Goal: Task Accomplishment & Management: Manage account settings

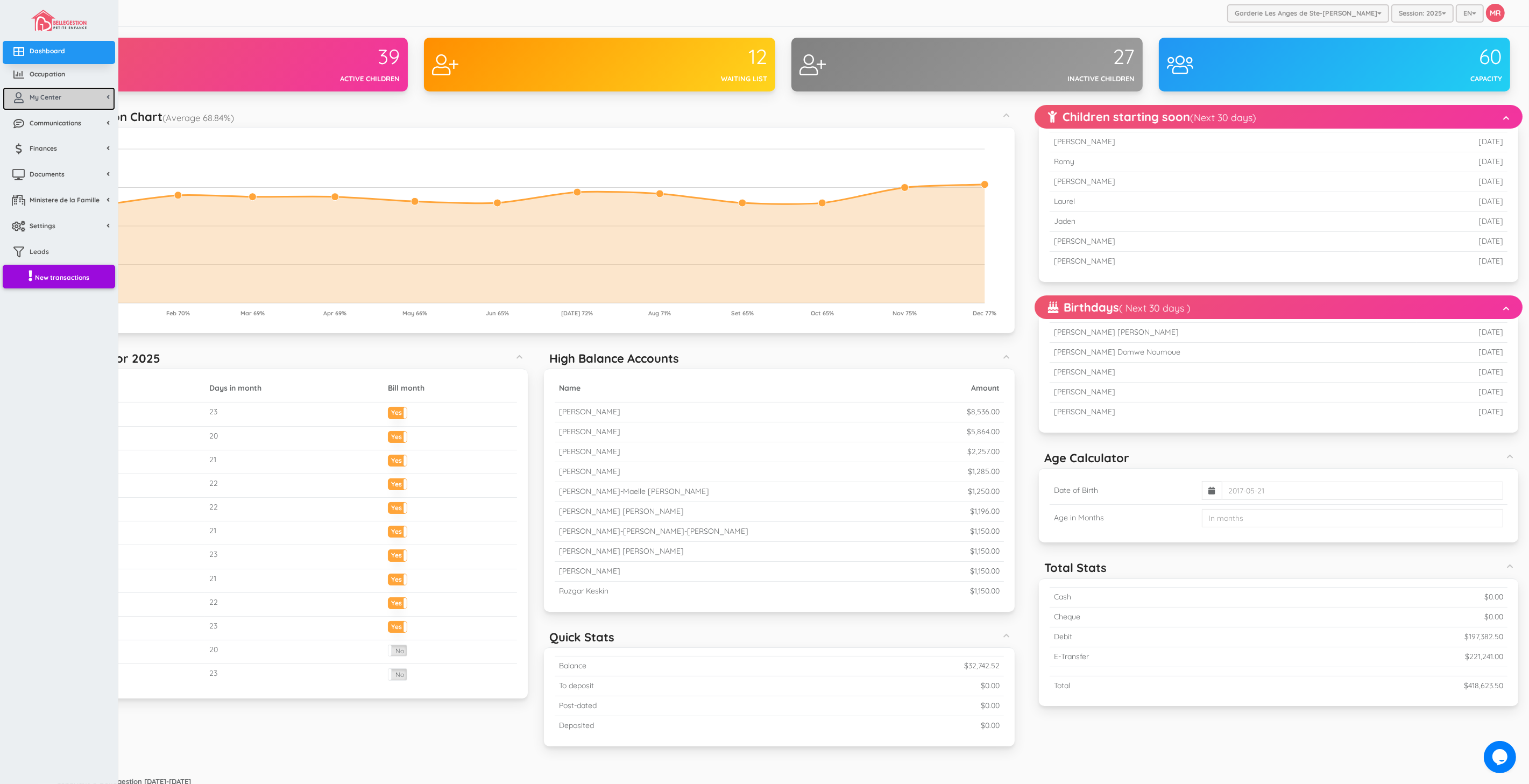
click at [24, 101] on icon at bounding box center [18, 98] width 21 height 11
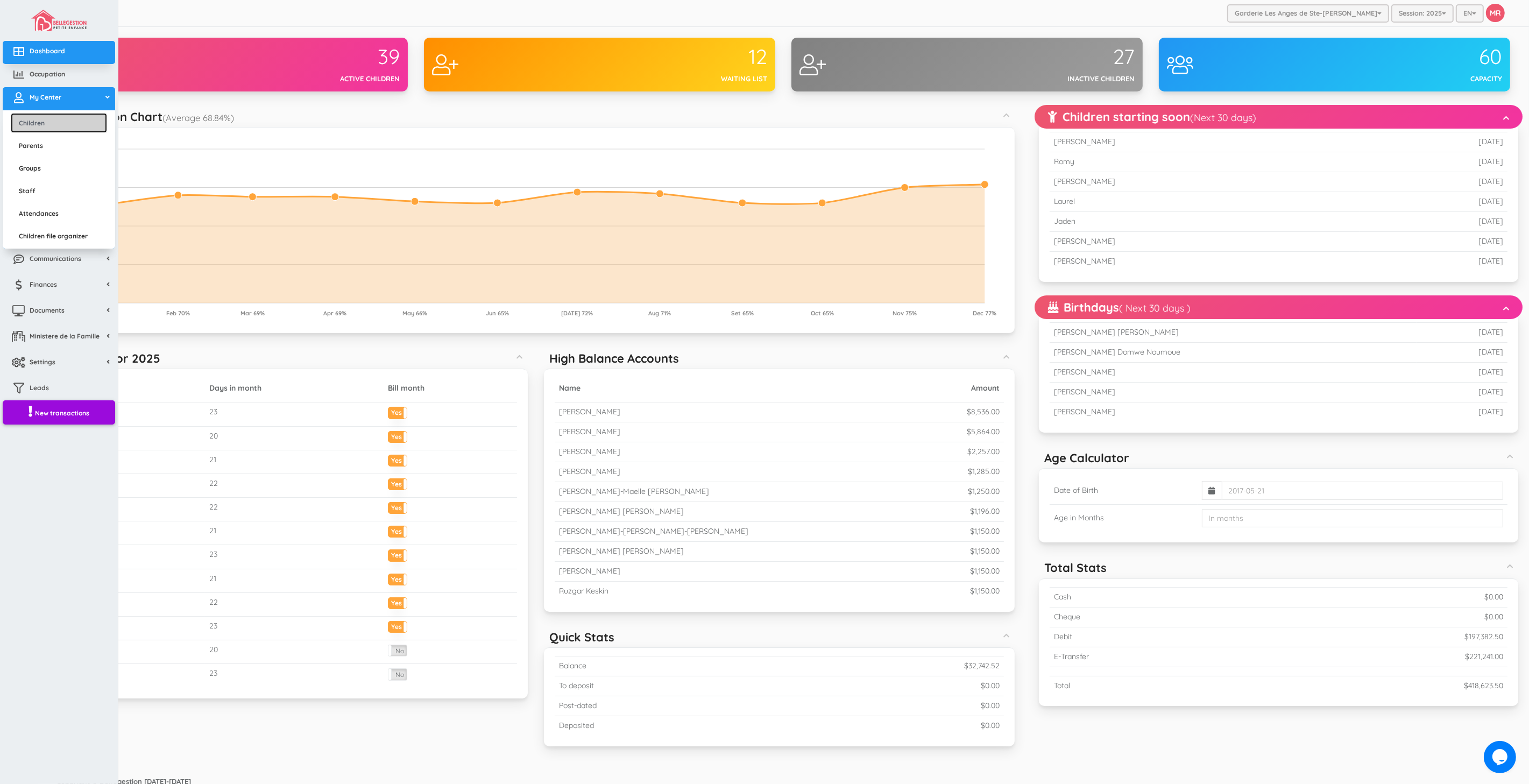
click at [43, 131] on link "Children" at bounding box center [59, 123] width 96 height 20
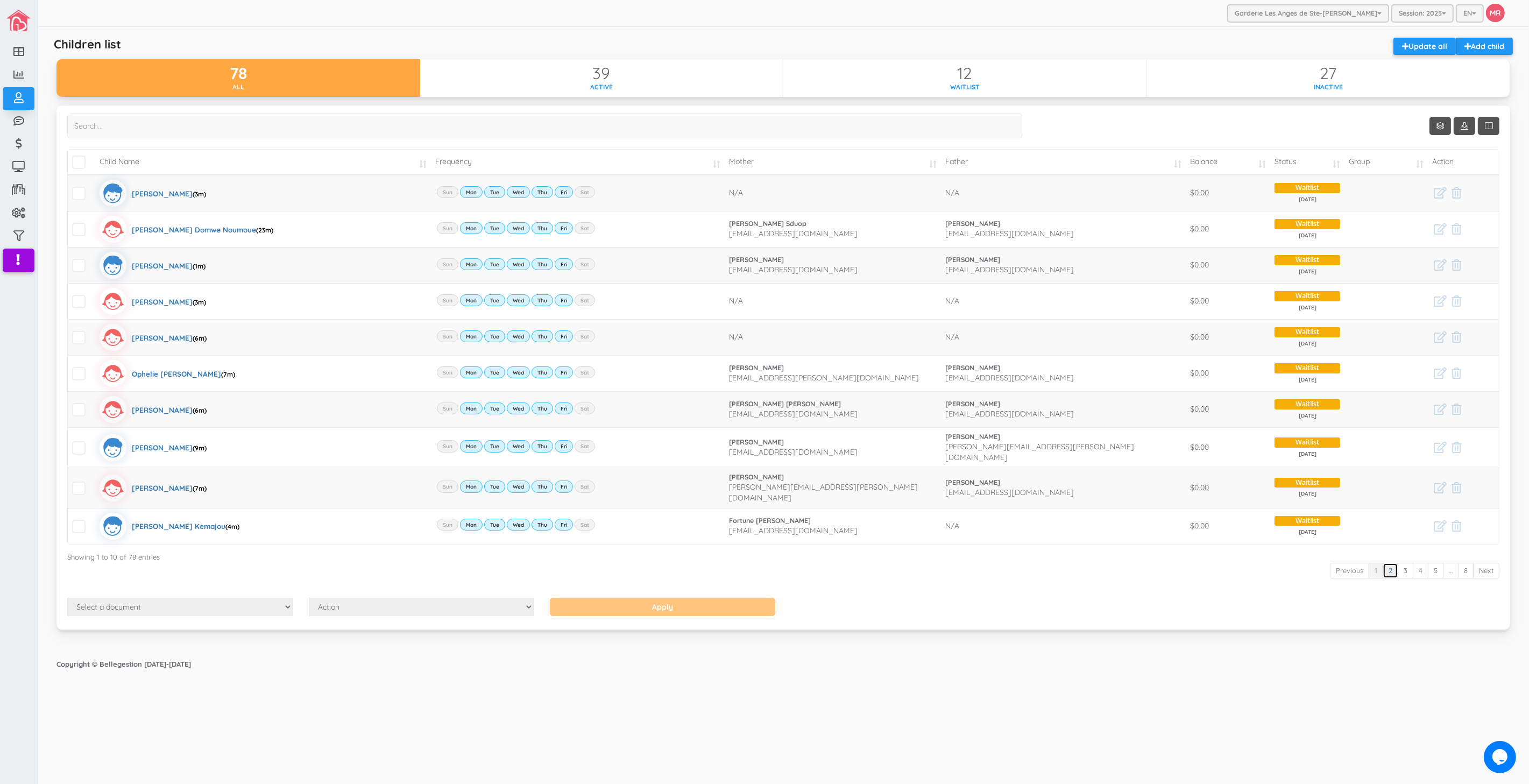
click at [1386, 563] on link "2" at bounding box center [1390, 570] width 15 height 15
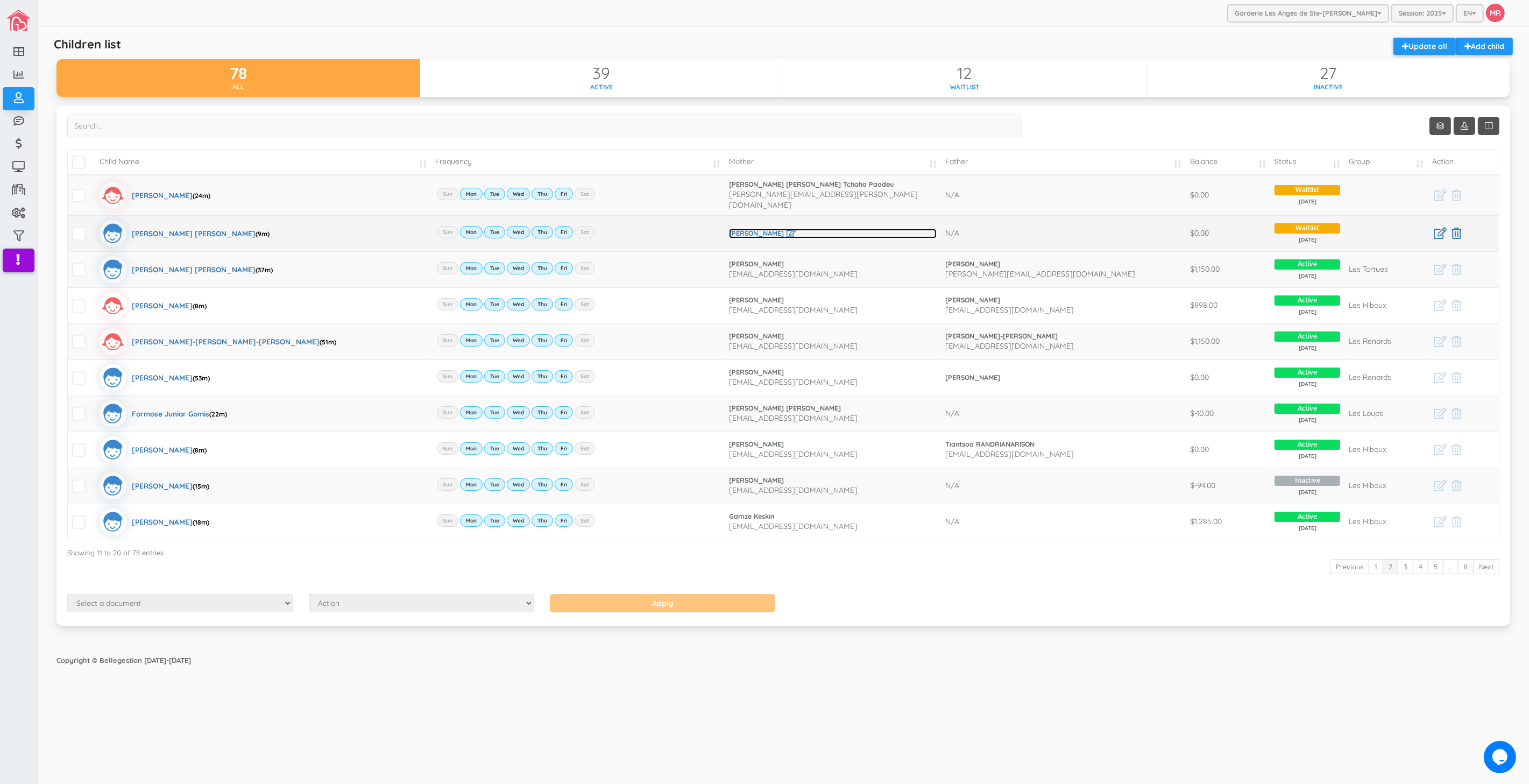
click at [751, 229] on link "Josianne Gagne" at bounding box center [833, 233] width 207 height 10
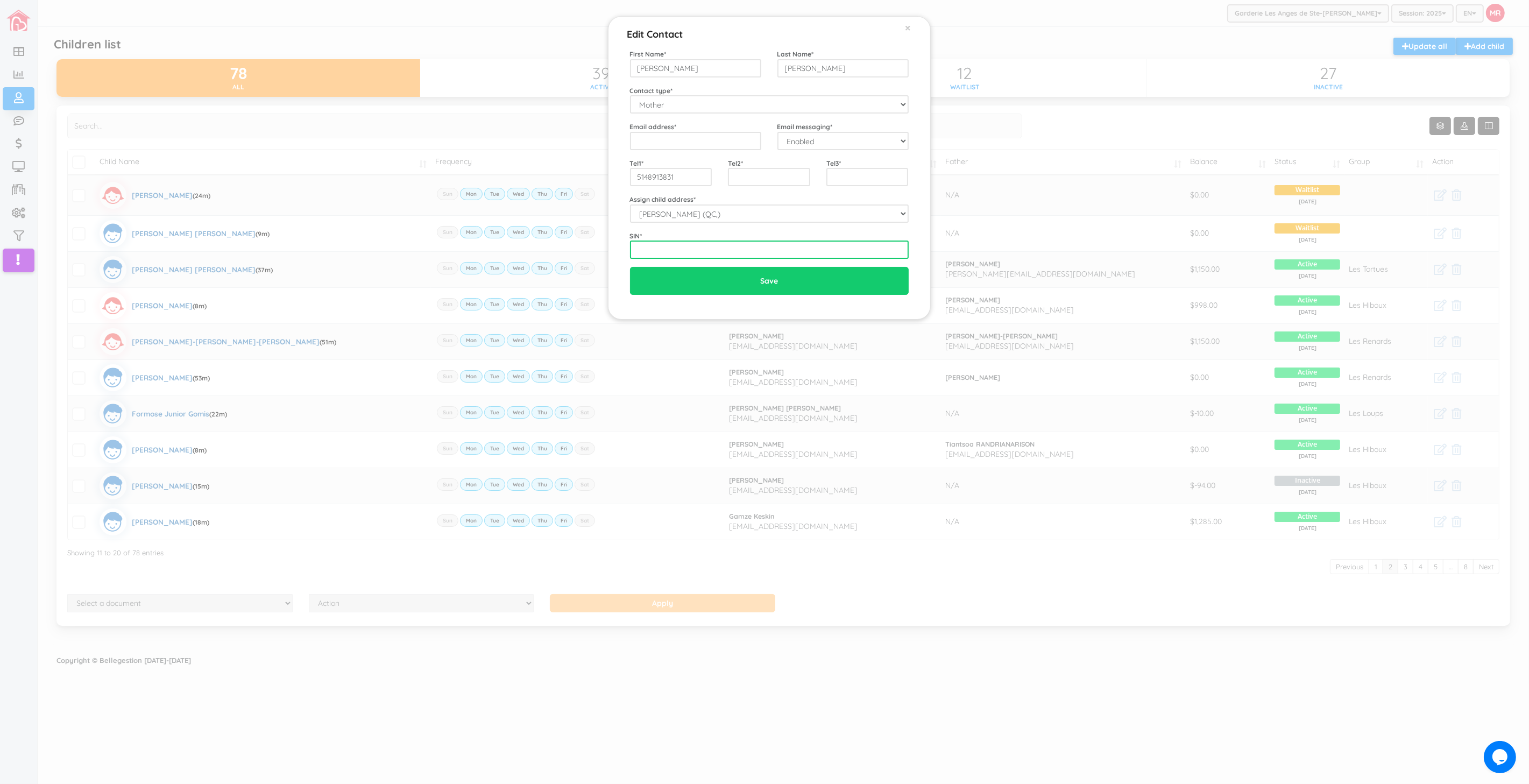
click at [695, 246] on input "text" at bounding box center [769, 249] width 279 height 18
type input "304023971"
click at [724, 142] on input "email" at bounding box center [696, 140] width 132 height 18
paste input "josianne731gagne@gmail.com"
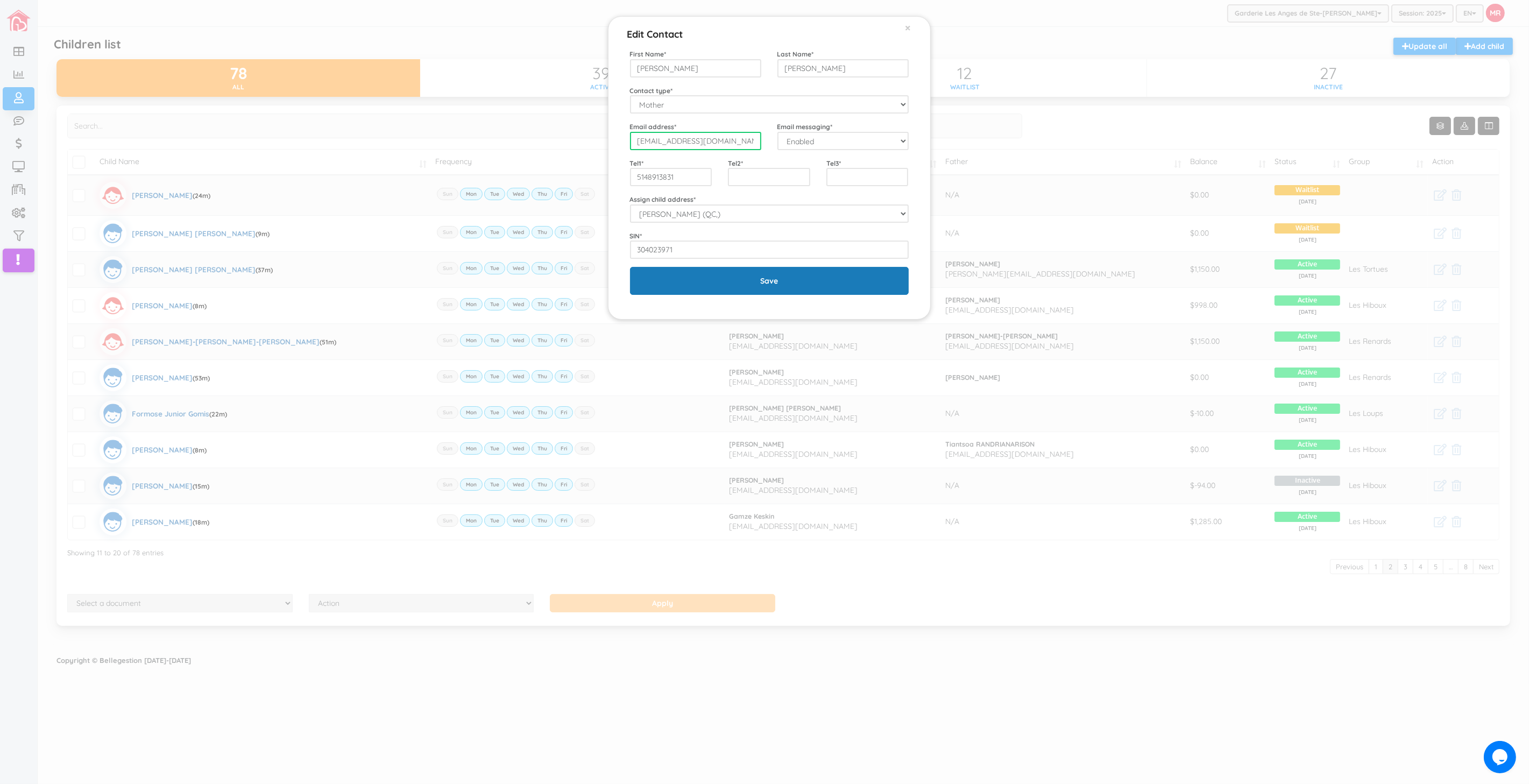
type input "josianne731gagne@gmail.com"
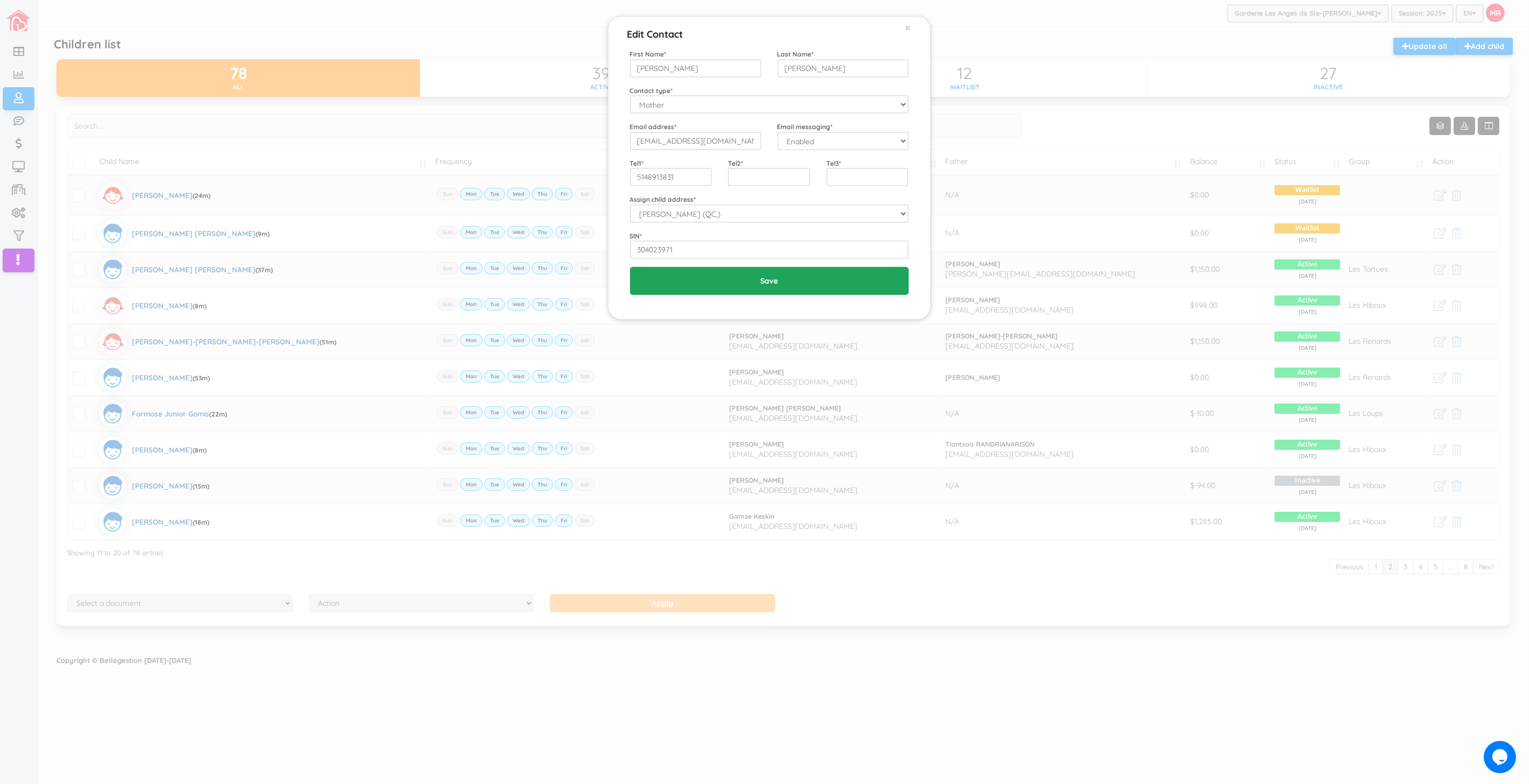
click at [755, 274] on input "Save" at bounding box center [769, 281] width 279 height 28
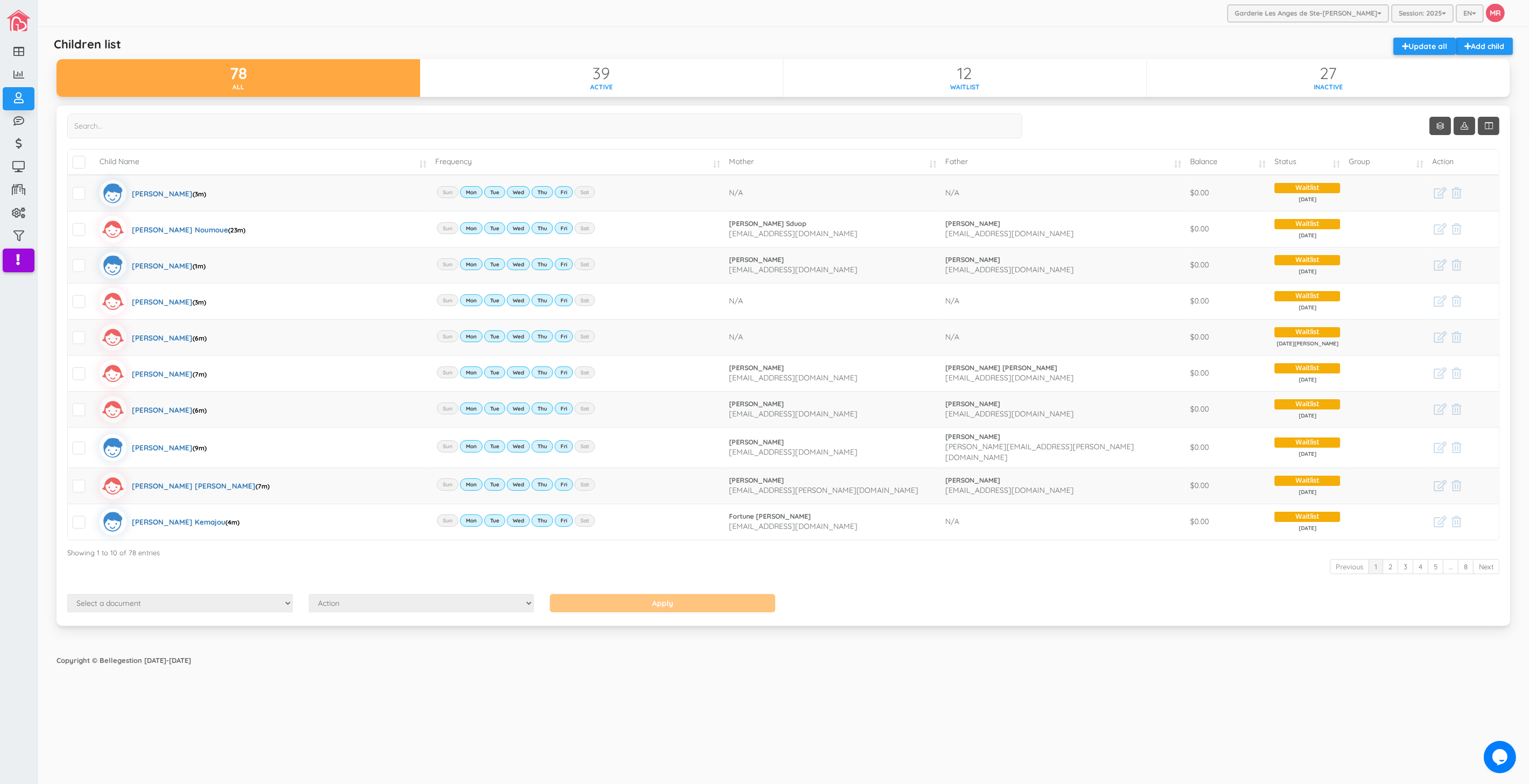
drag, startPoint x: 872, startPoint y: 723, endPoint x: 858, endPoint y: 723, distance: 14.0
click at [872, 723] on div "Garderie Les Anges de Ste-[PERSON_NAME] Garderie Les Anges de Ste-[PERSON_NAME]…" at bounding box center [783, 392] width 1491 height 785
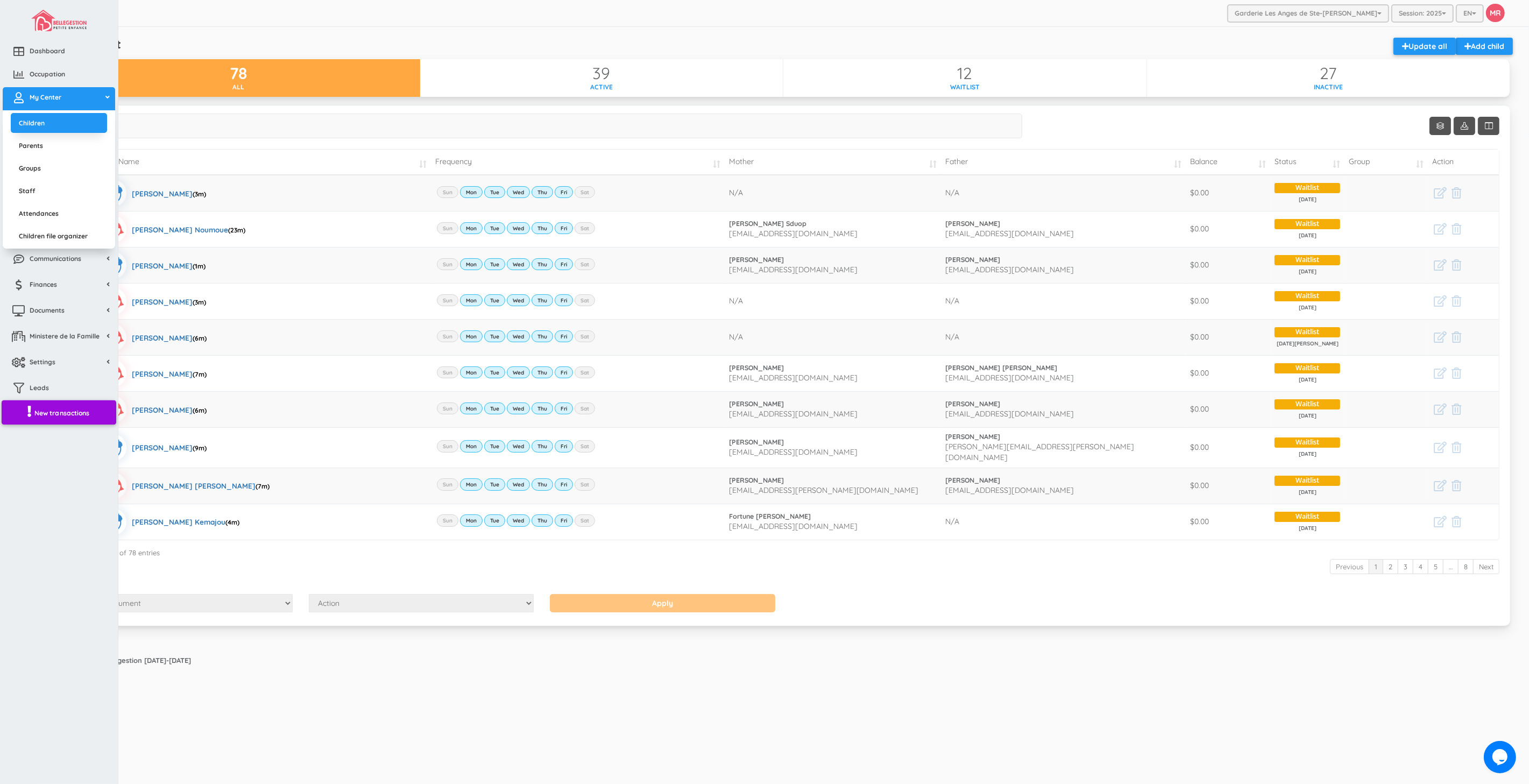
click at [69, 418] on link "New transactions" at bounding box center [59, 413] width 115 height 25
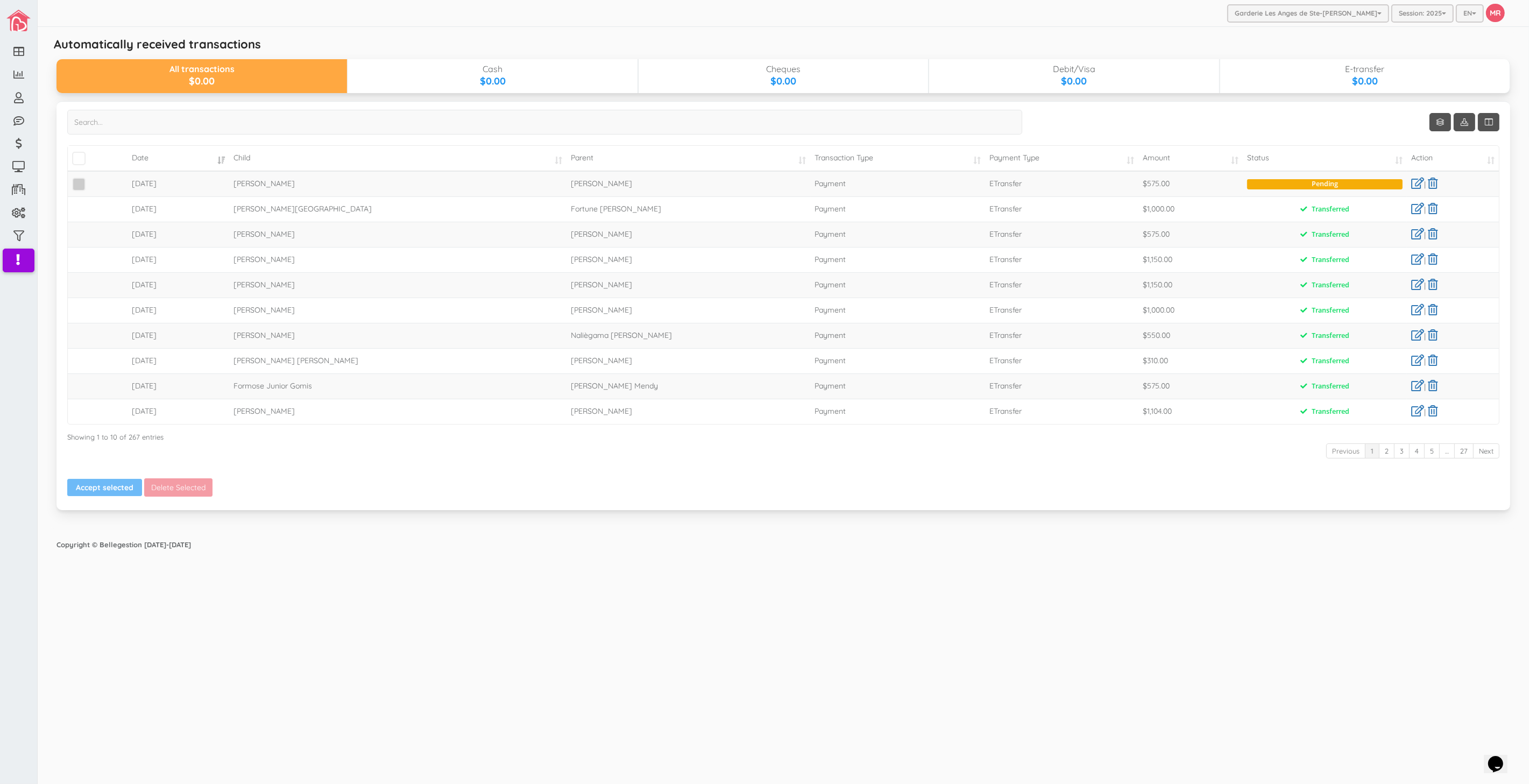
click at [79, 185] on span at bounding box center [79, 184] width 13 height 13
click at [91, 179] on input "checkbox" at bounding box center [91, 179] width 0 height 0
click at [95, 492] on button "Accept selected" at bounding box center [104, 487] width 75 height 17
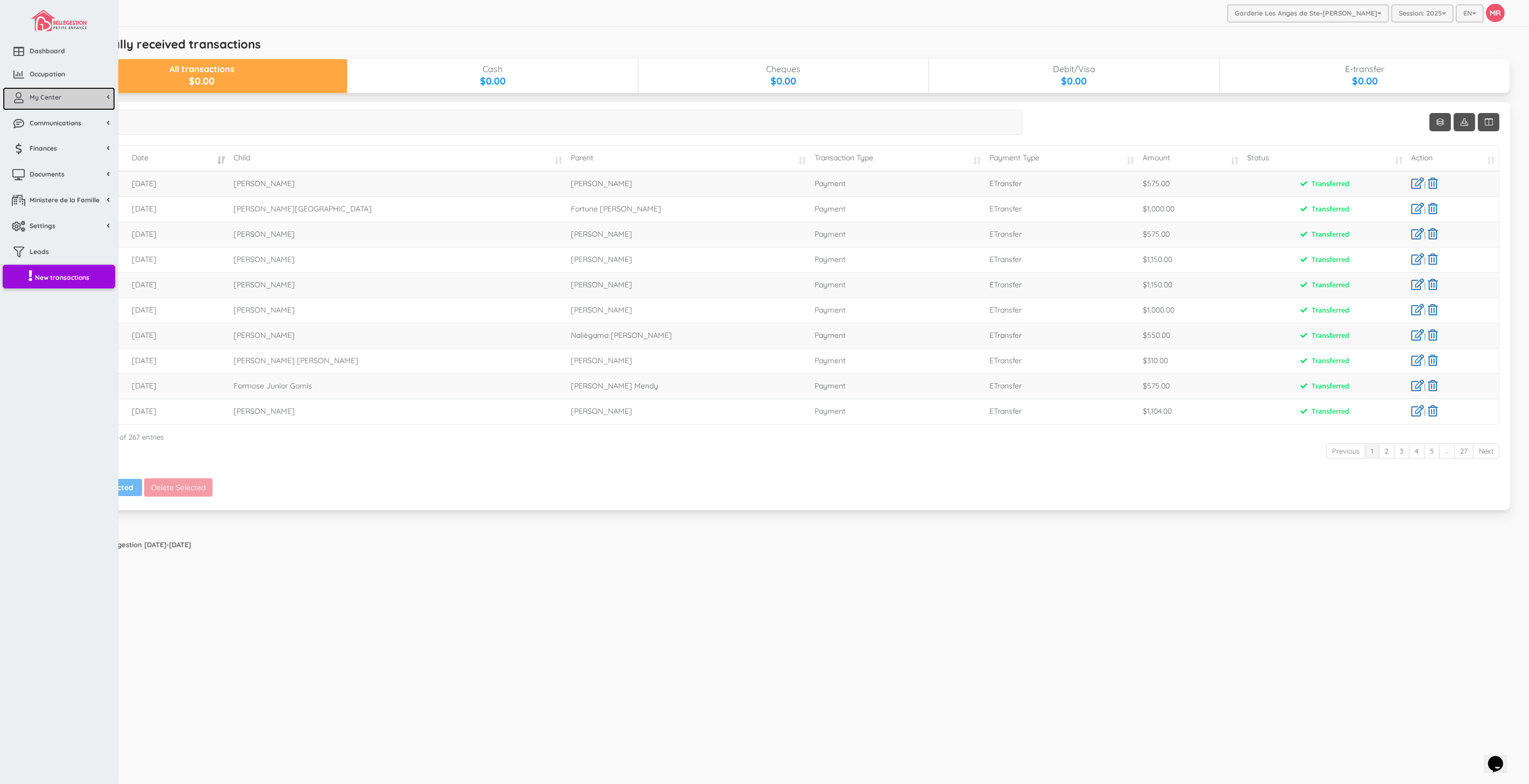
click at [22, 98] on icon at bounding box center [18, 98] width 21 height 11
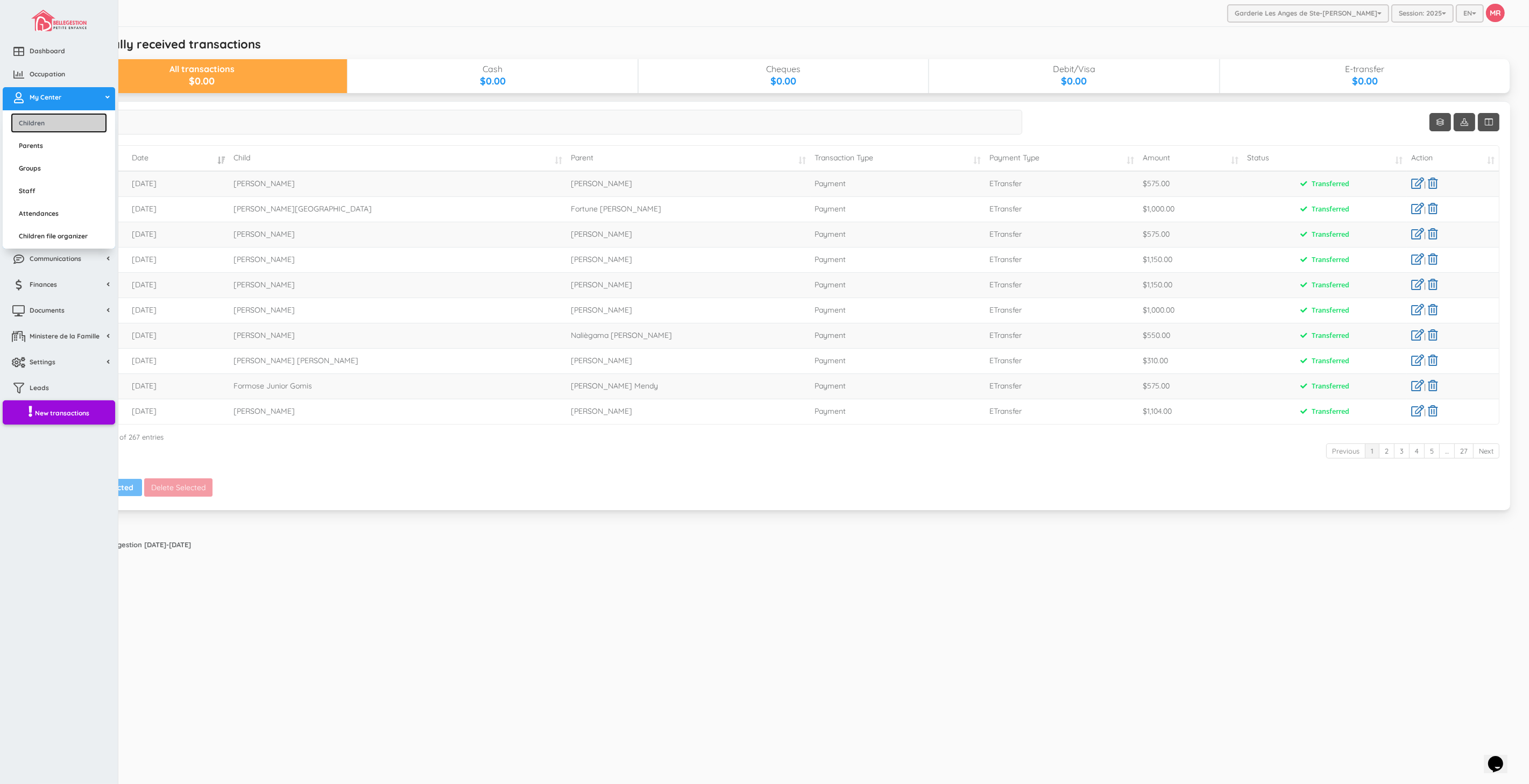
click at [35, 116] on link "Children" at bounding box center [59, 123] width 96 height 20
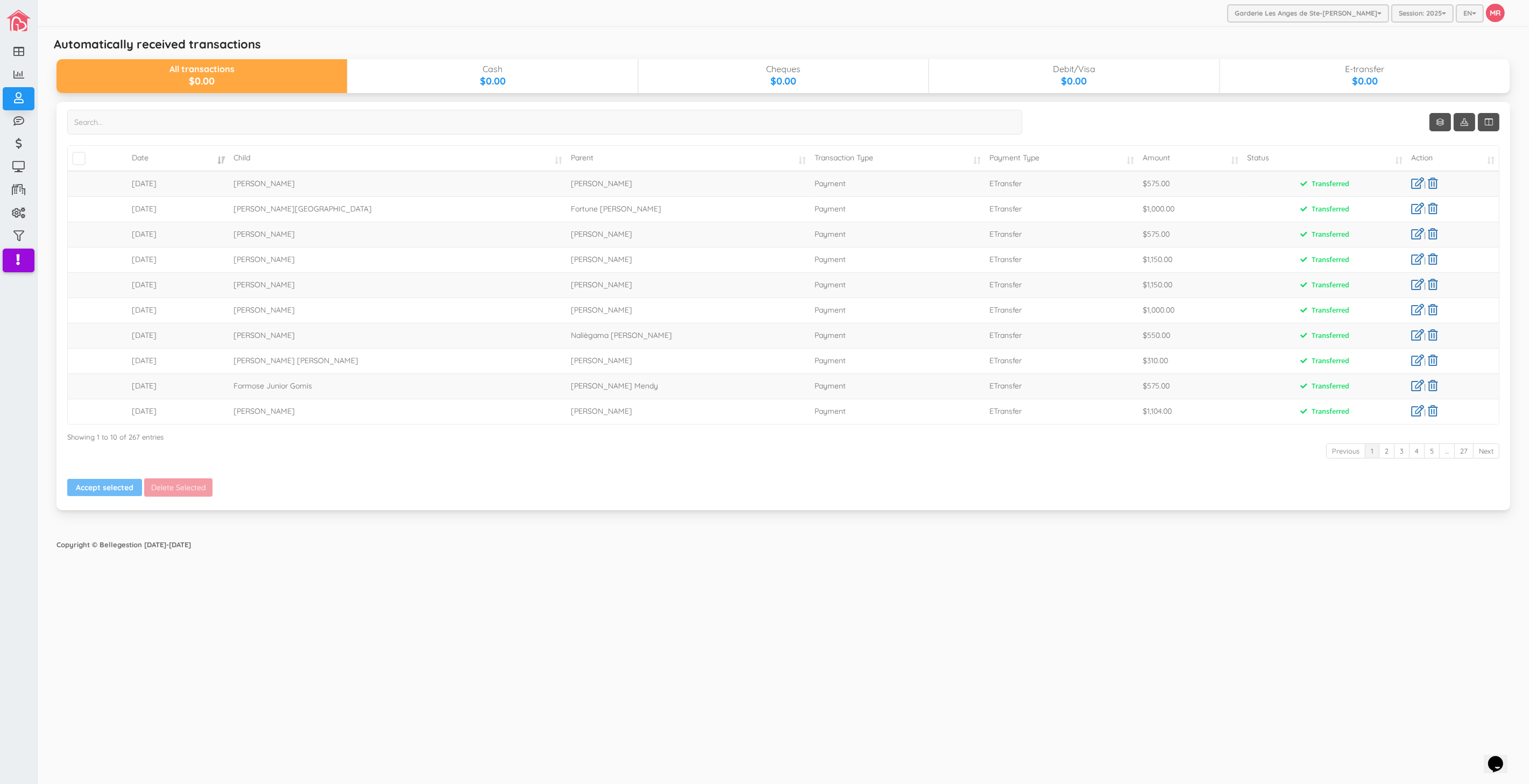
click at [789, 764] on div "Garderie Les Anges de Ste-[PERSON_NAME] Garderie Les Anges de Ste-[PERSON_NAME]…" at bounding box center [783, 392] width 1491 height 785
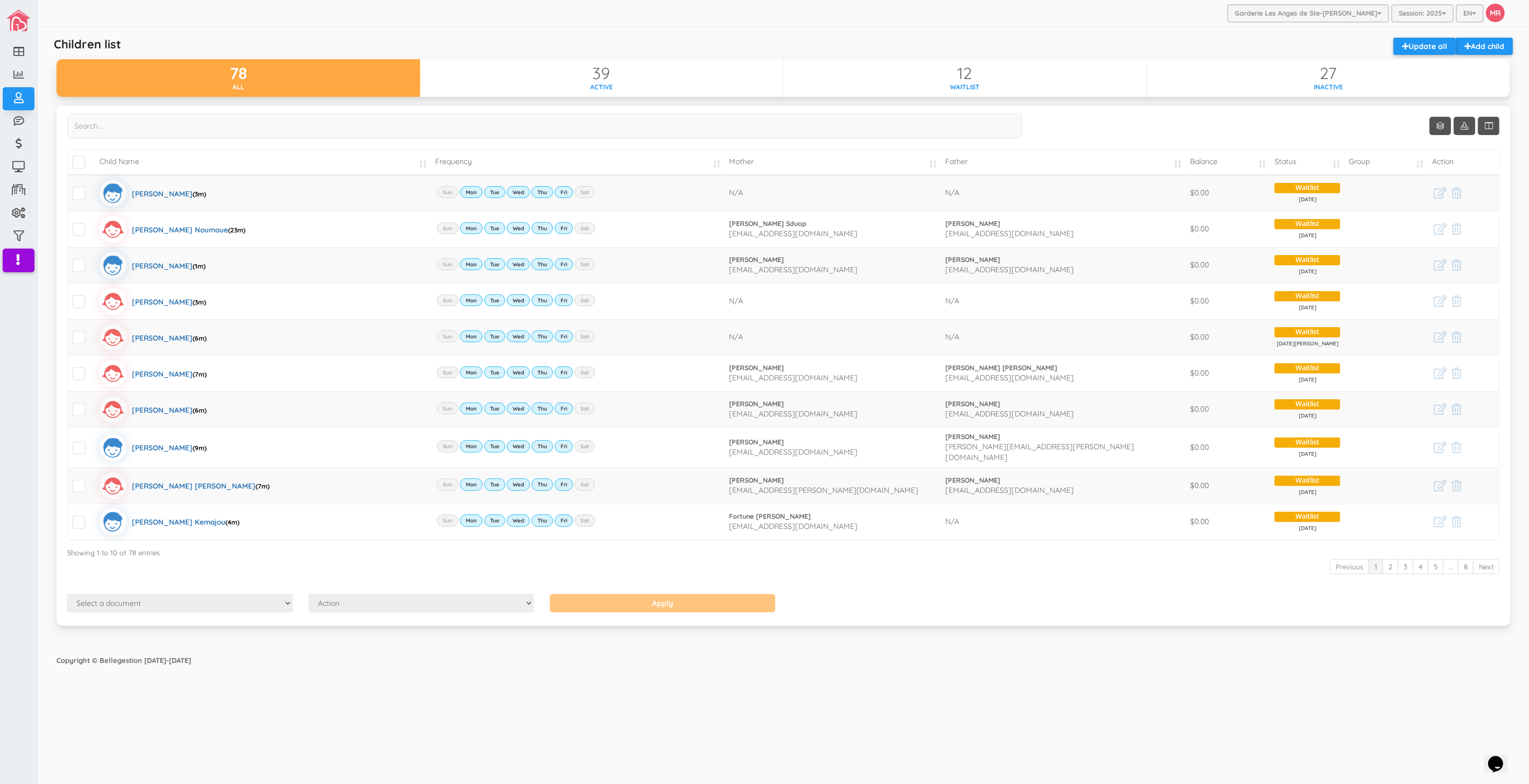
click at [525, 716] on div "Garderie Les Anges de Ste-[PERSON_NAME] Garderie Les Anges de Ste-[PERSON_NAME]…" at bounding box center [783, 392] width 1491 height 785
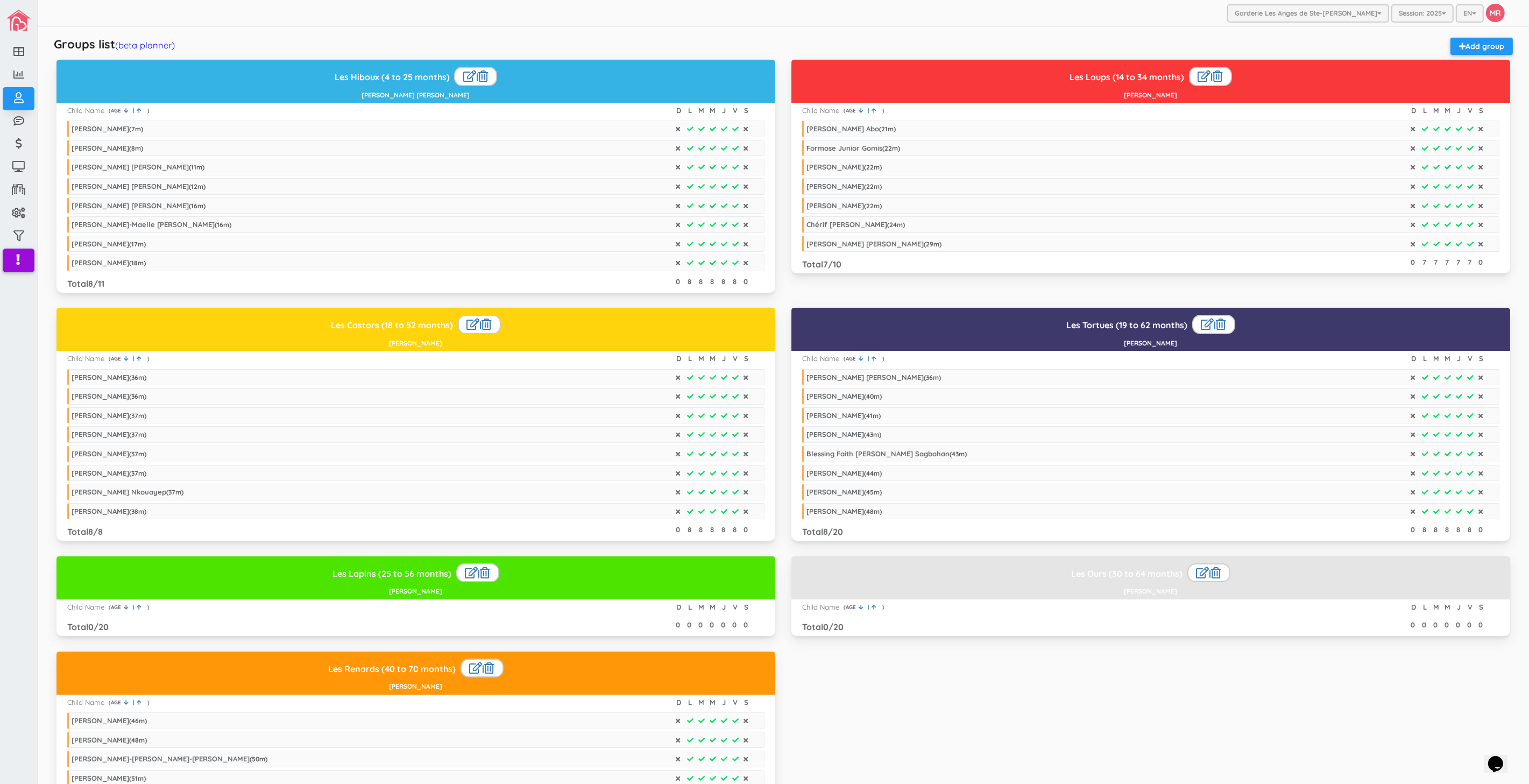
click at [1250, 699] on div "Les Renards (40 to 70 months) | Mirian Garcia Camacho Child Name ) | AGE ( D L …" at bounding box center [783, 774] width 1470 height 248
click at [1132, 16] on div "Garderie Les Anges de Ste-Therese Garderie Les Anges de Ste-Therese Garderie Le…" at bounding box center [783, 13] width 1491 height 27
click at [546, 35] on div "Groups list (beta planner) Add group Les Hiboux (4 to 25 months) | Maria Cruz A…" at bounding box center [784, 468] width 1465 height 872
click at [149, 49] on link "(beta planner)" at bounding box center [145, 44] width 60 height 11
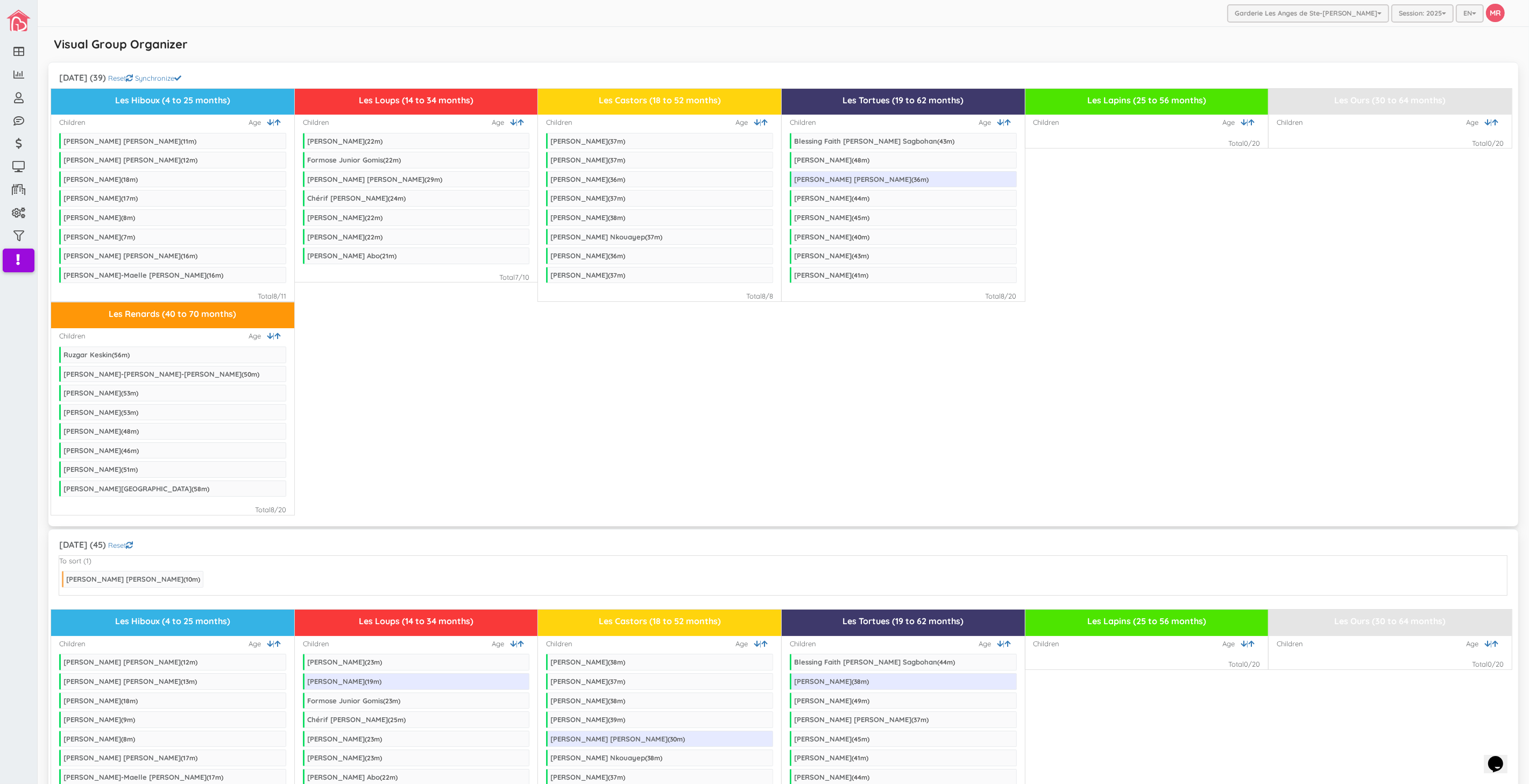
scroll to position [478, 0]
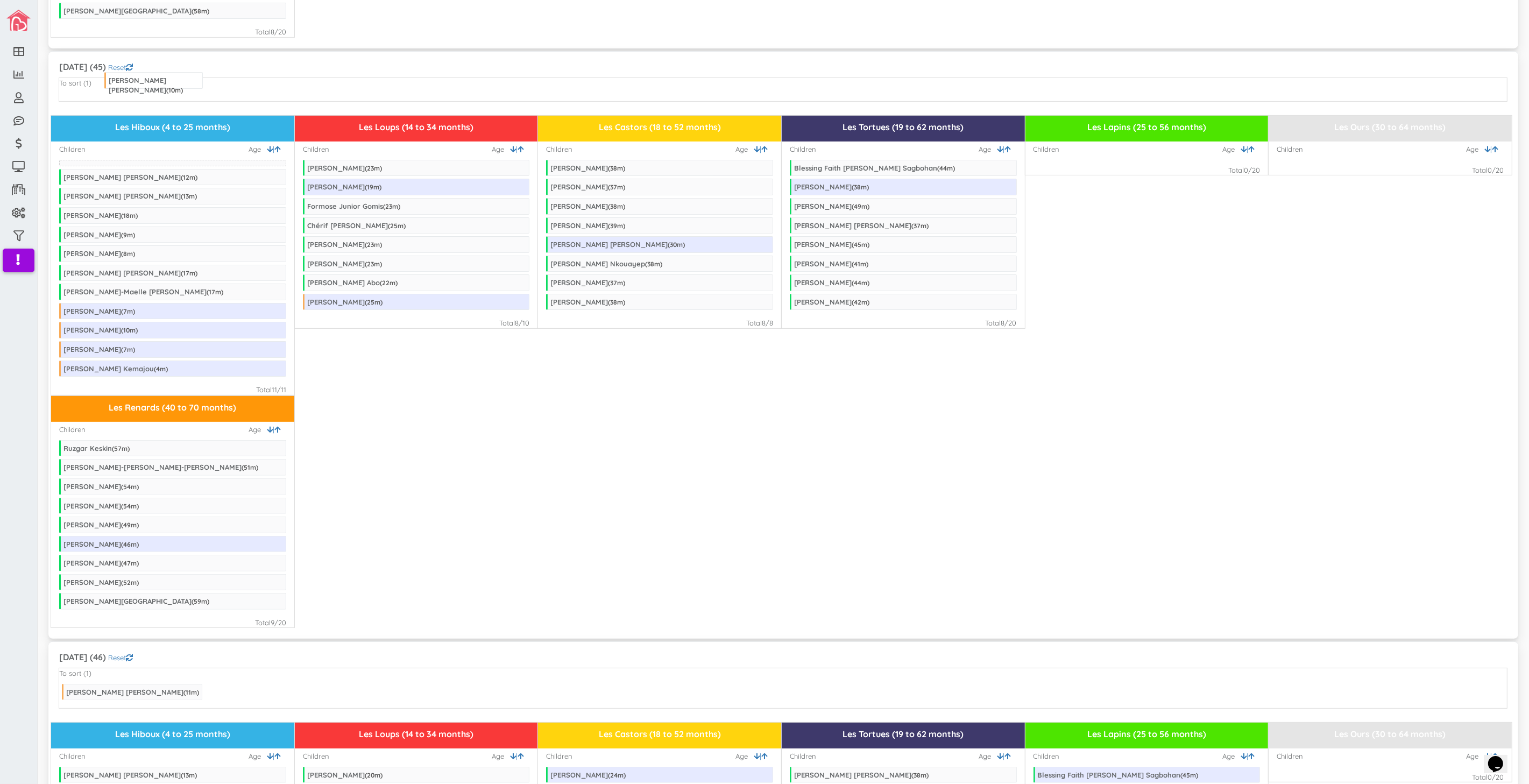
drag, startPoint x: 104, startPoint y: 103, endPoint x: 146, endPoint y: 79, distance: 48.4
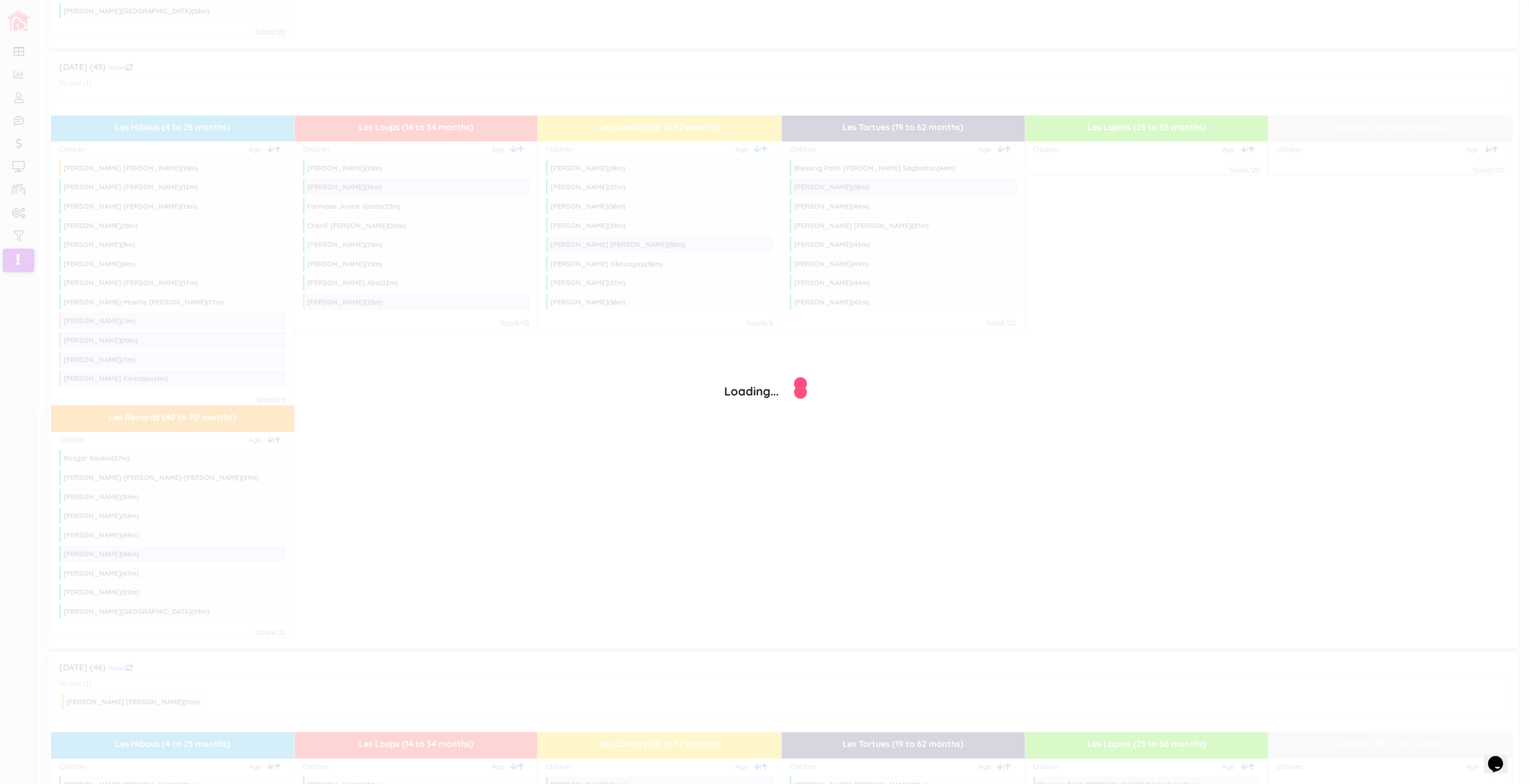
click at [949, 516] on div "Loading..." at bounding box center [764, 392] width 1529 height 784
